Goal: Information Seeking & Learning: Learn about a topic

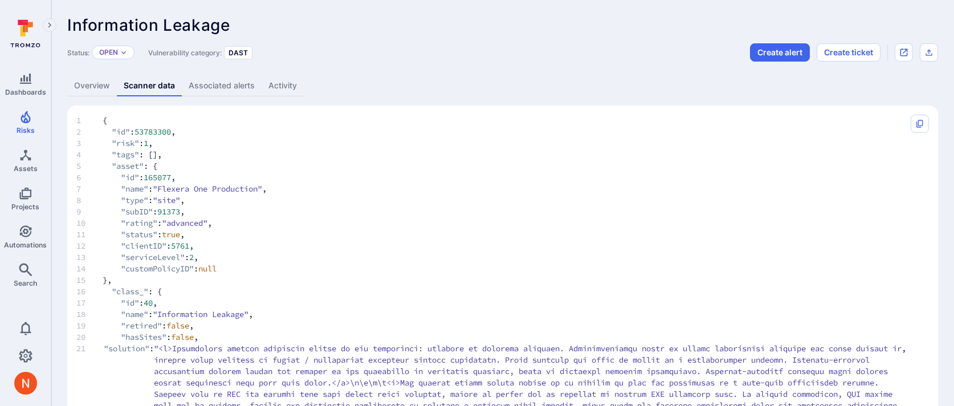
click at [95, 91] on link "Overview" at bounding box center [92, 85] width 50 height 21
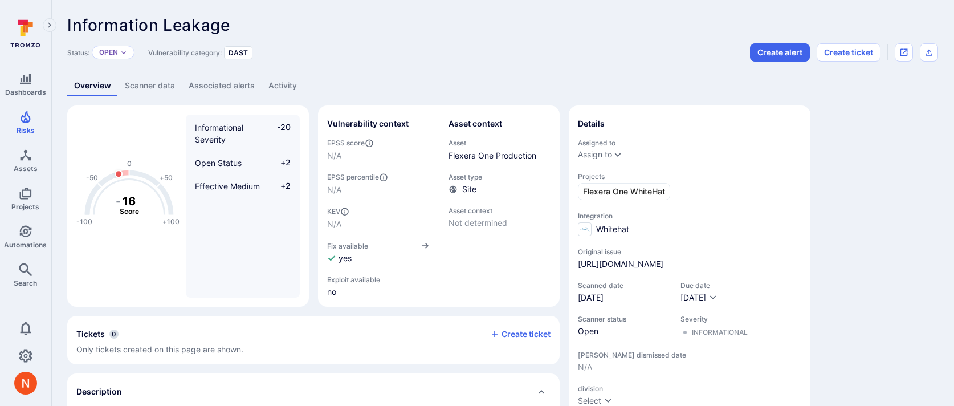
click at [137, 79] on link "Scanner data" at bounding box center [150, 85] width 64 height 21
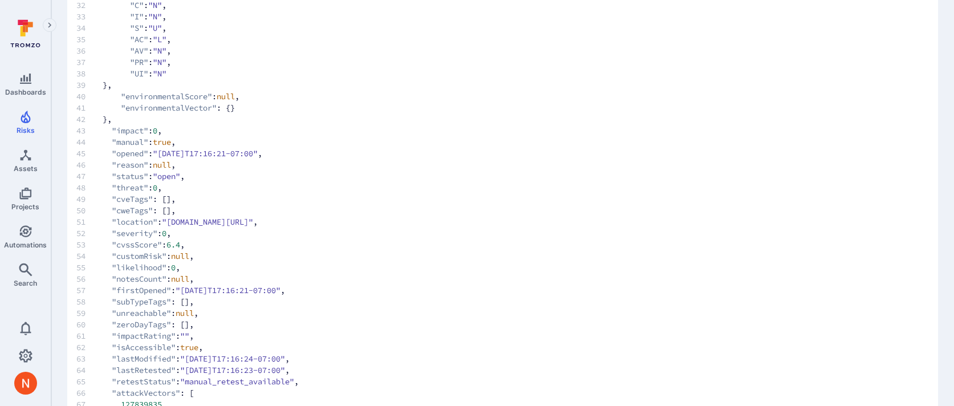
scroll to position [721, 0]
drag, startPoint x: 112, startPoint y: 267, endPoint x: 191, endPoint y: 263, distance: 78.7
click at [191, 248] on span "53 "cvssScore" : 6.4 ," at bounding box center [490, 241] width 829 height 11
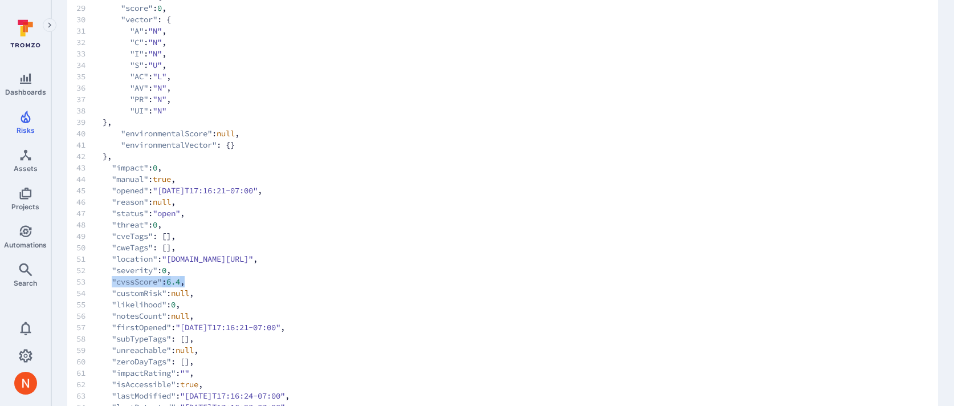
scroll to position [680, 0]
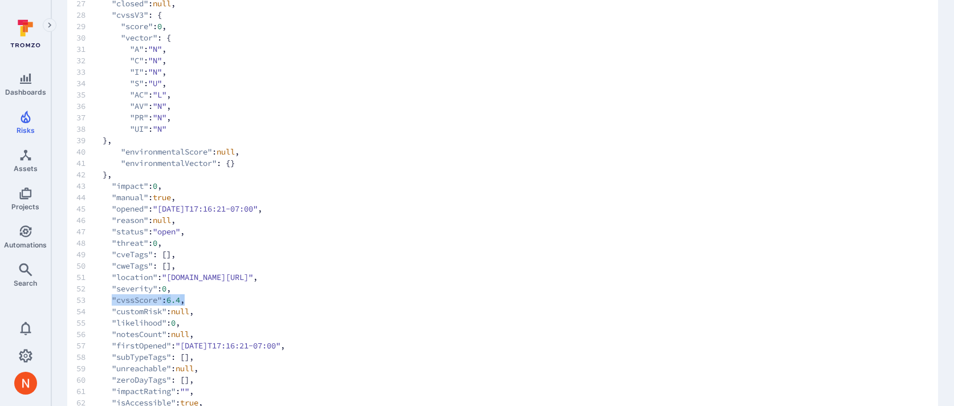
click at [448, 305] on span "53 "cvssScore" : 6.4 ," at bounding box center [490, 299] width 829 height 11
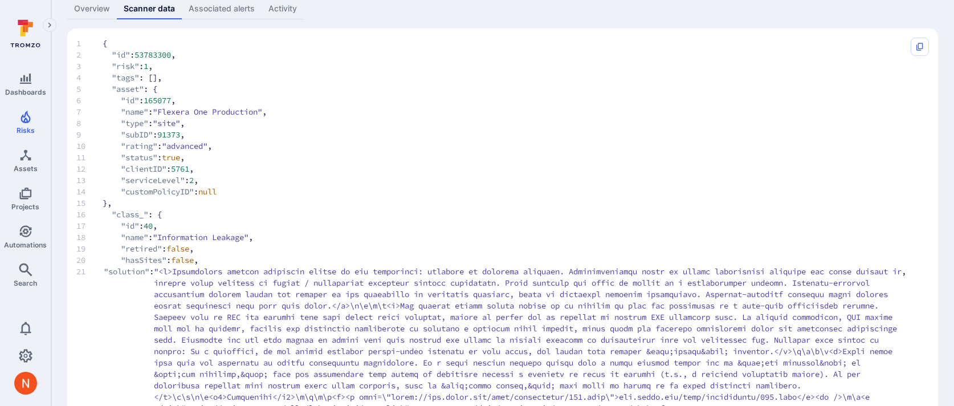
scroll to position [0, 0]
